Goal: Navigation & Orientation: Find specific page/section

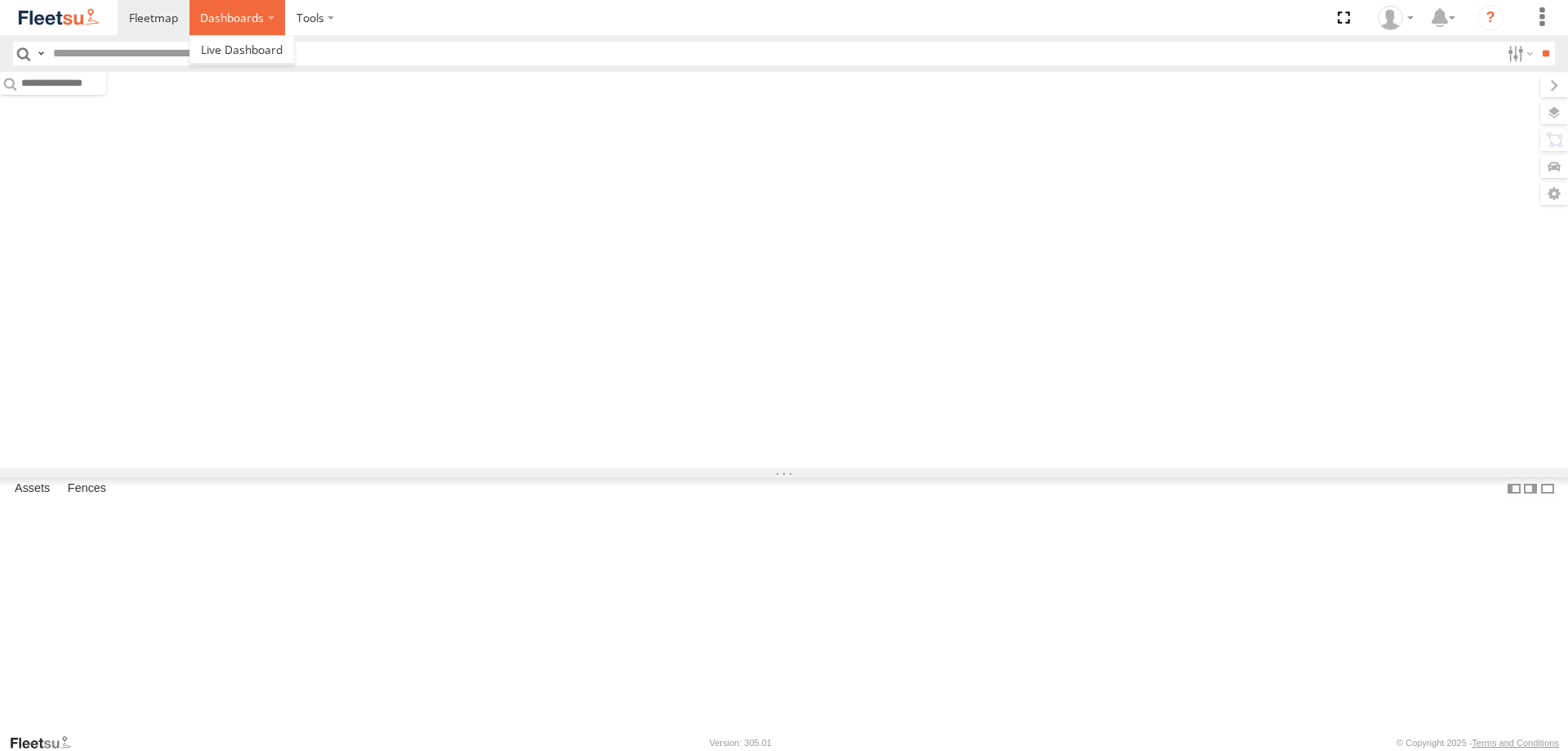
click at [252, 13] on label "Dashboards" at bounding box center [238, 17] width 97 height 35
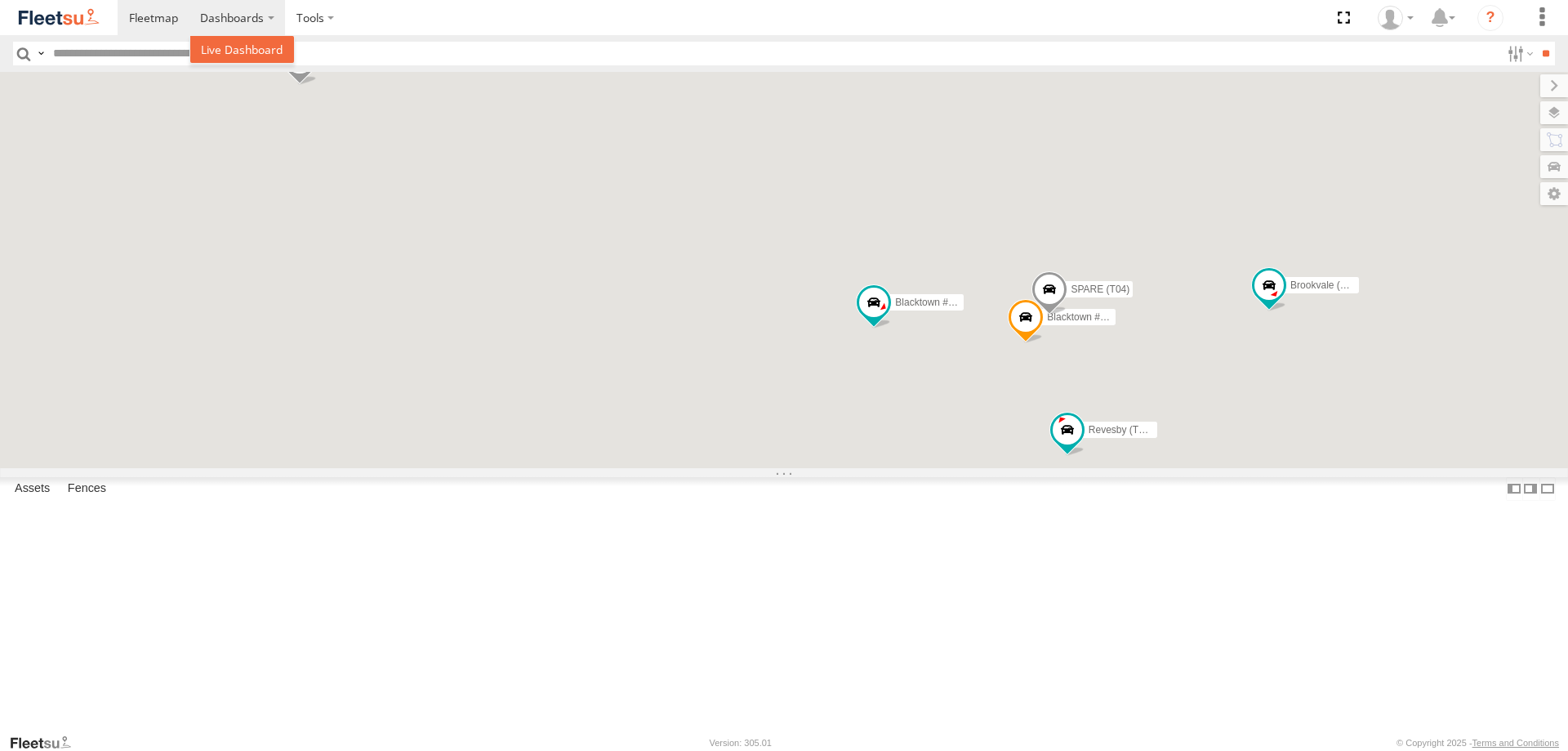
click at [253, 52] on span at bounding box center [242, 49] width 82 height 15
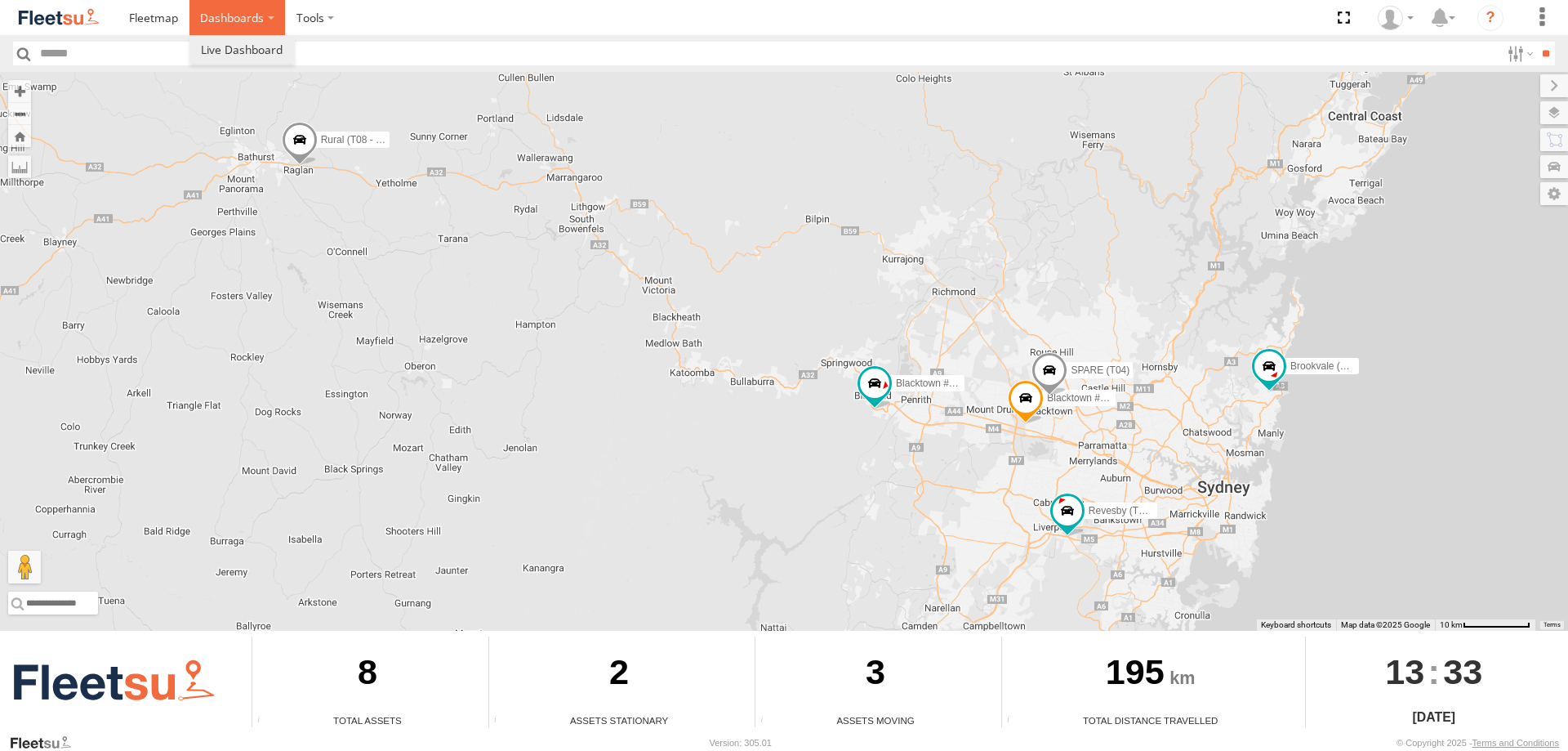
click at [257, 16] on label "Dashboards" at bounding box center [238, 17] width 97 height 35
click at [252, 44] on span at bounding box center [242, 49] width 82 height 15
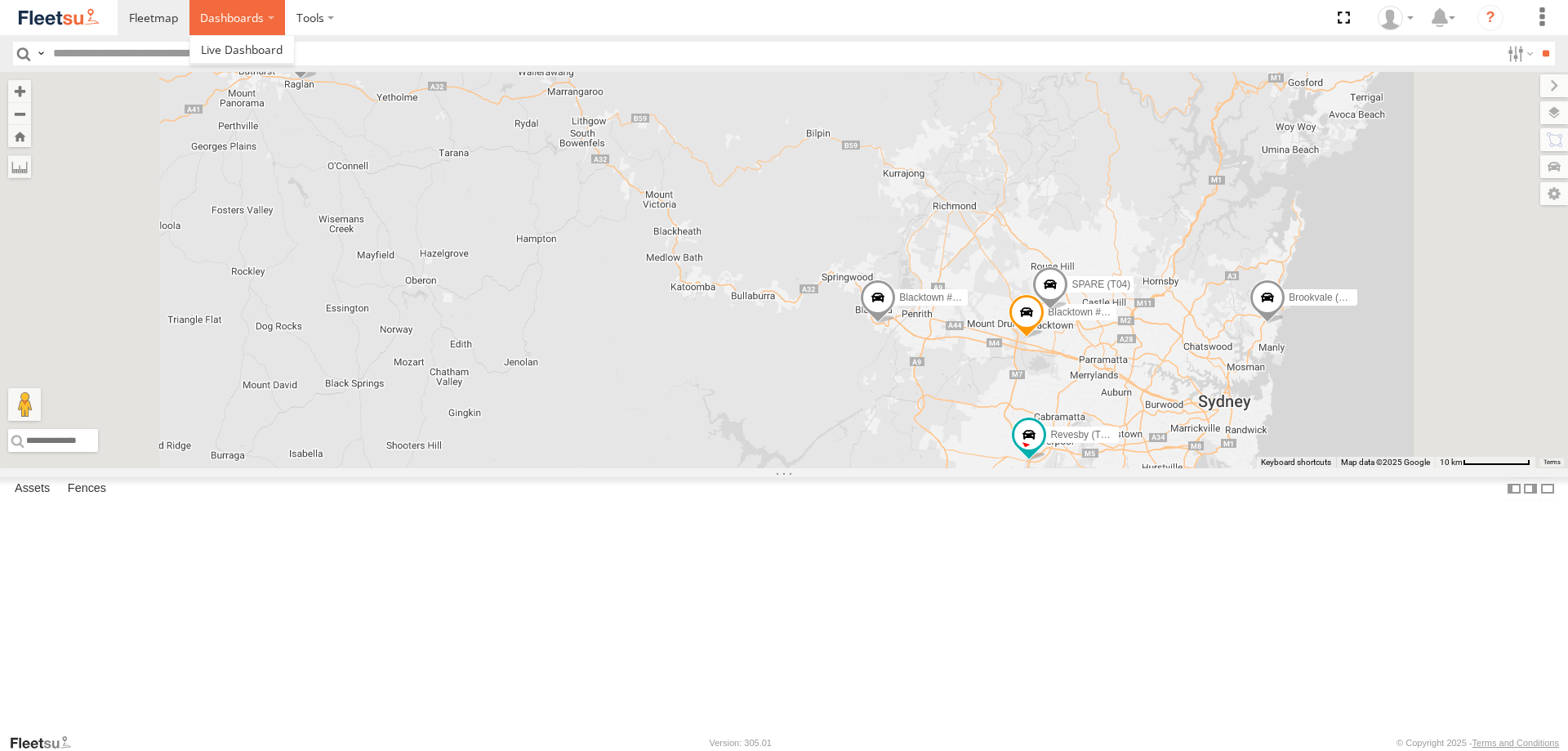
click at [227, 26] on label "Dashboards" at bounding box center [238, 17] width 97 height 35
click at [238, 44] on span at bounding box center [242, 49] width 82 height 15
